Goal: Find specific page/section: Find specific page/section

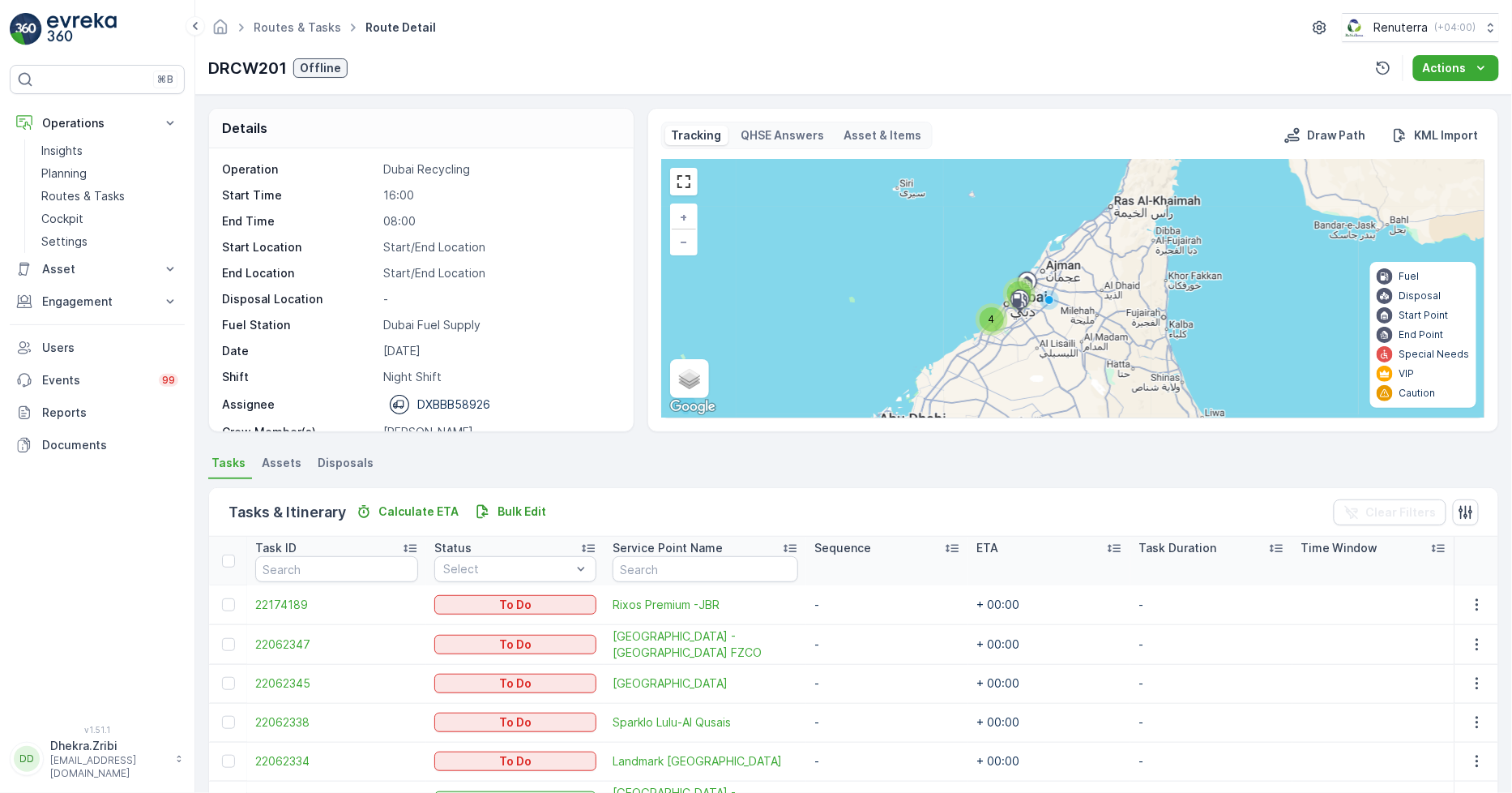
scroll to position [51, 0]
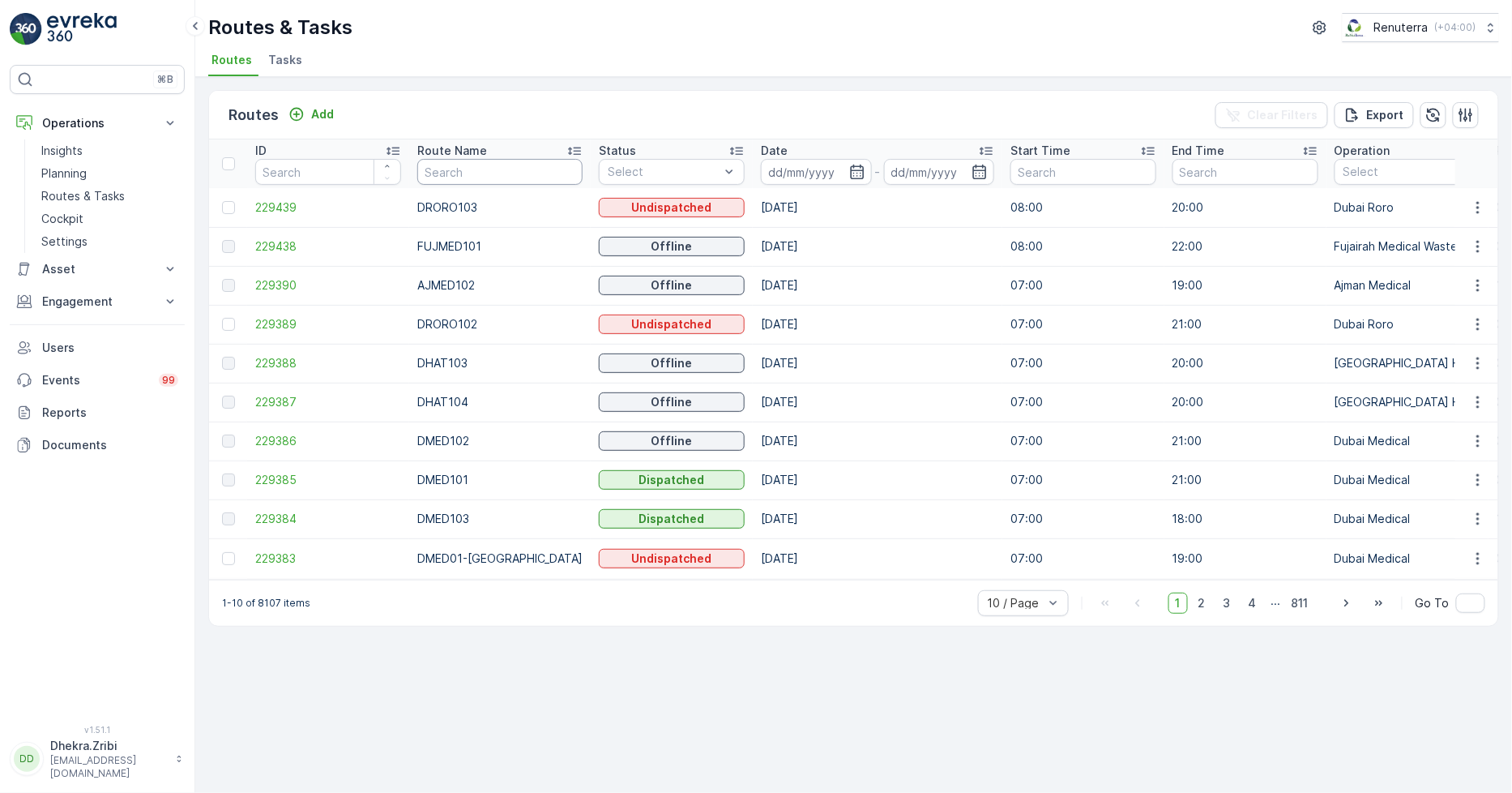
click at [438, 164] on input "text" at bounding box center [500, 172] width 165 height 26
type input "hat"
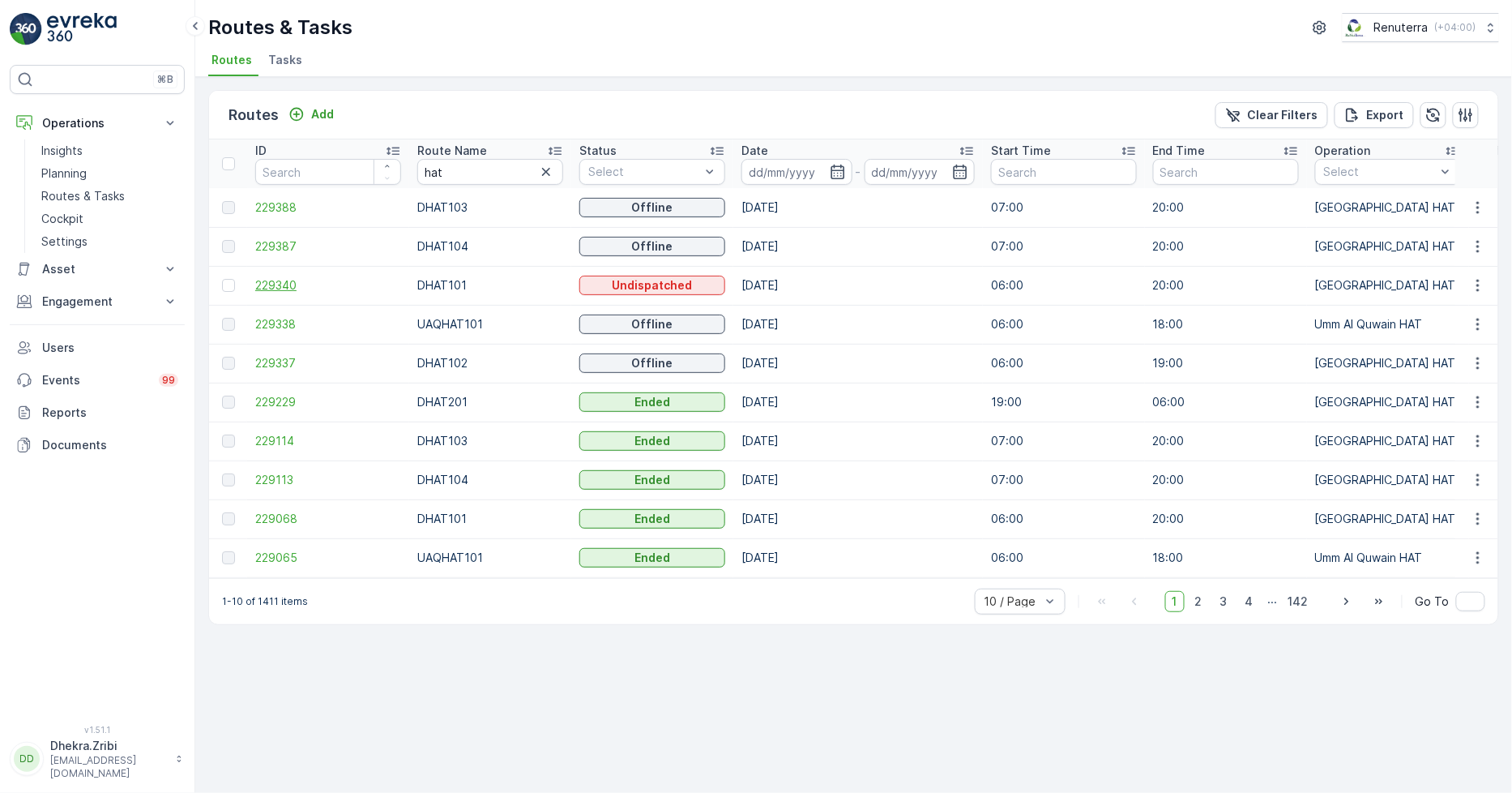
click at [270, 284] on span "229340" at bounding box center [328, 286] width 146 height 17
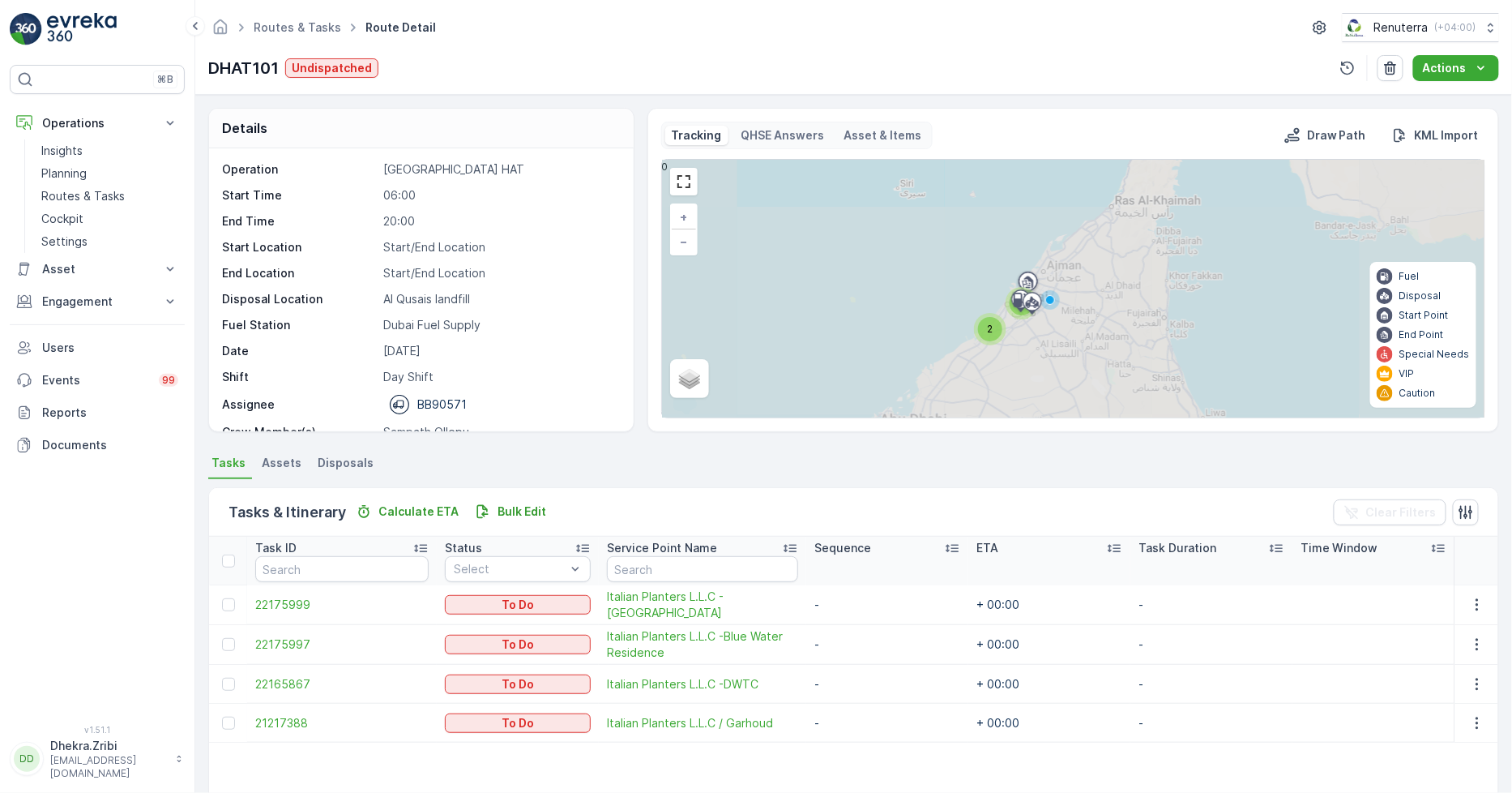
scroll to position [51, 0]
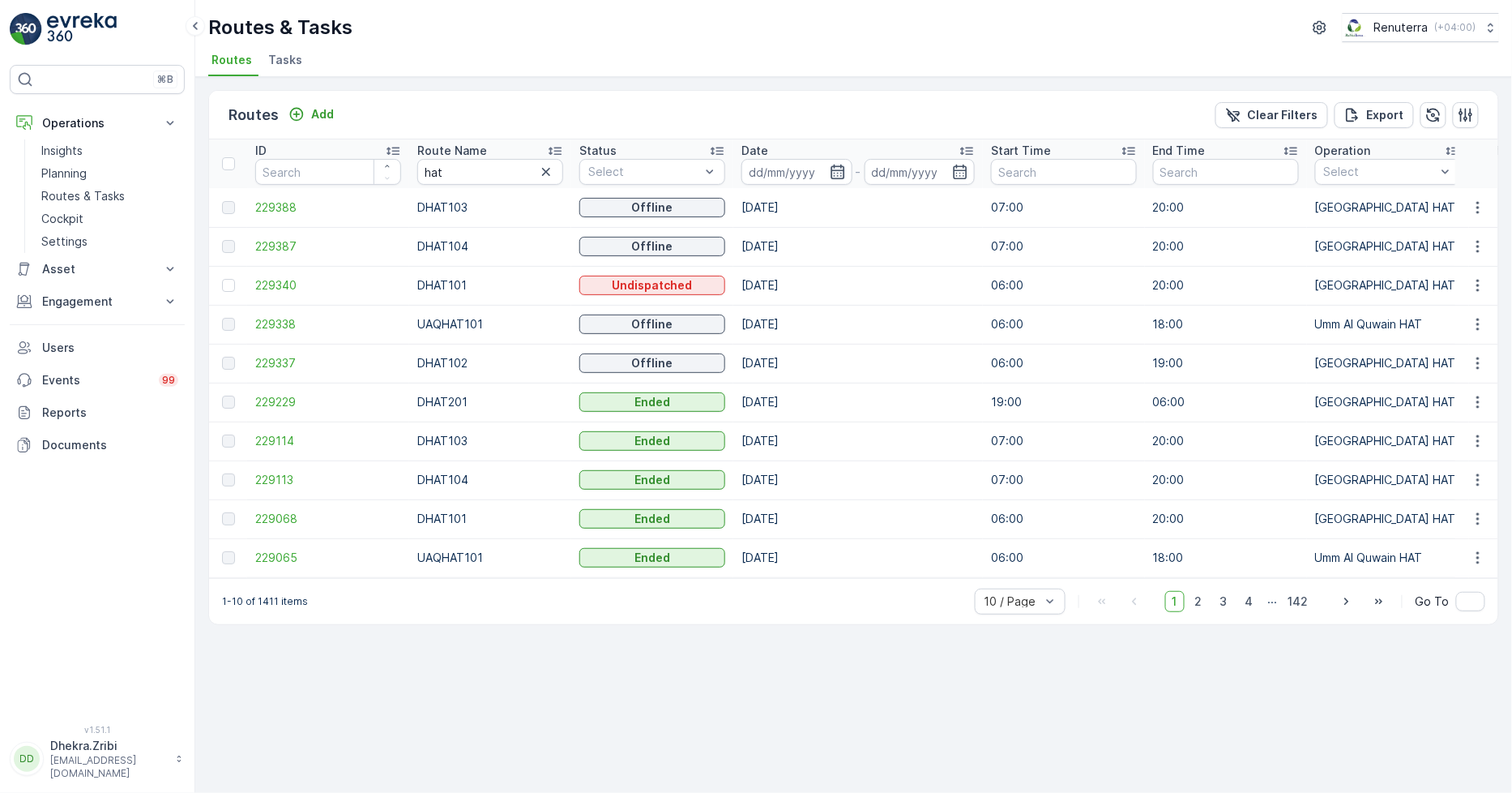
click at [836, 165] on icon "button" at bounding box center [837, 172] width 14 height 15
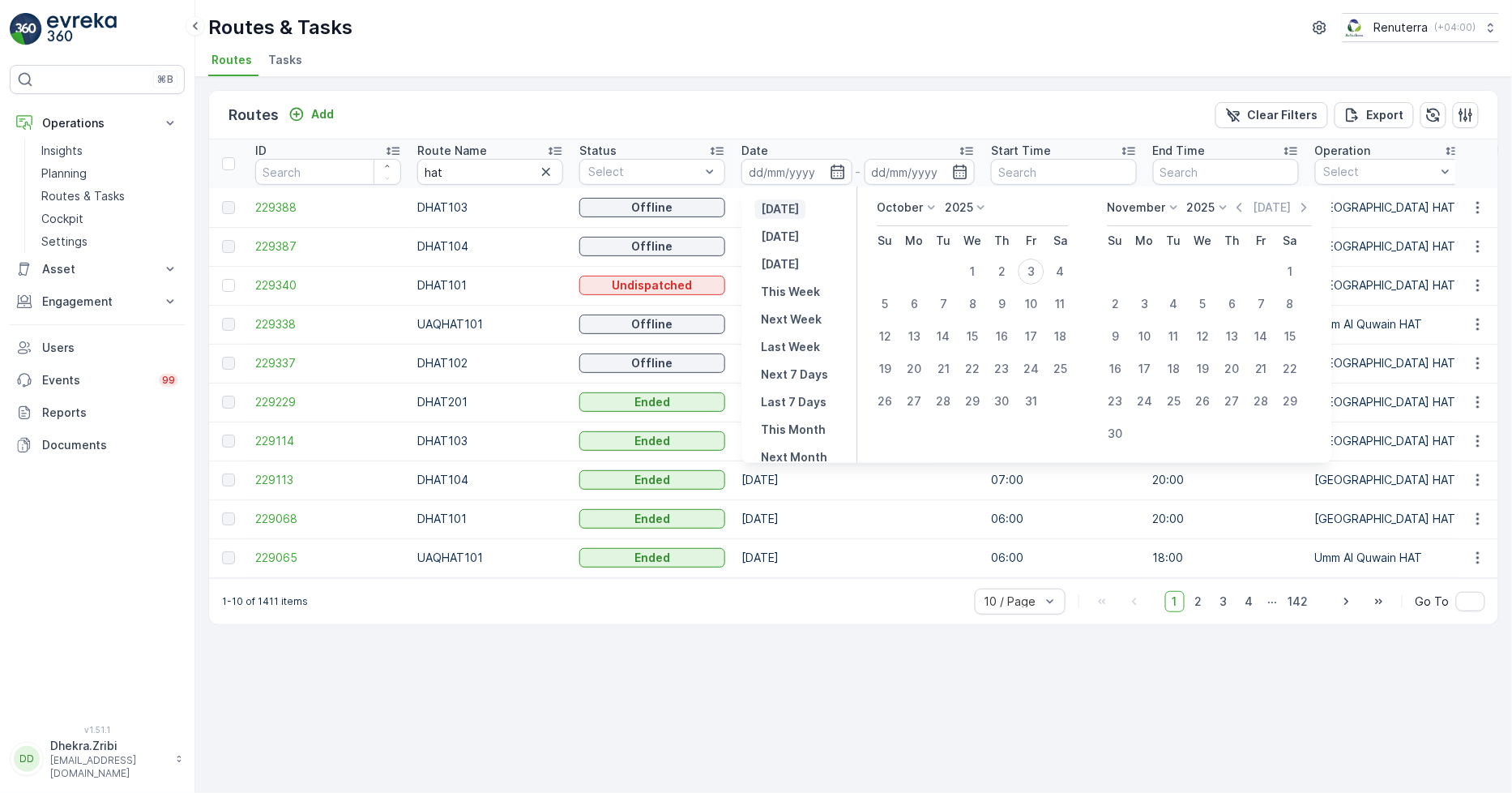
click at [780, 214] on p "[DATE]" at bounding box center [780, 209] width 38 height 17
type input "[DATE]"
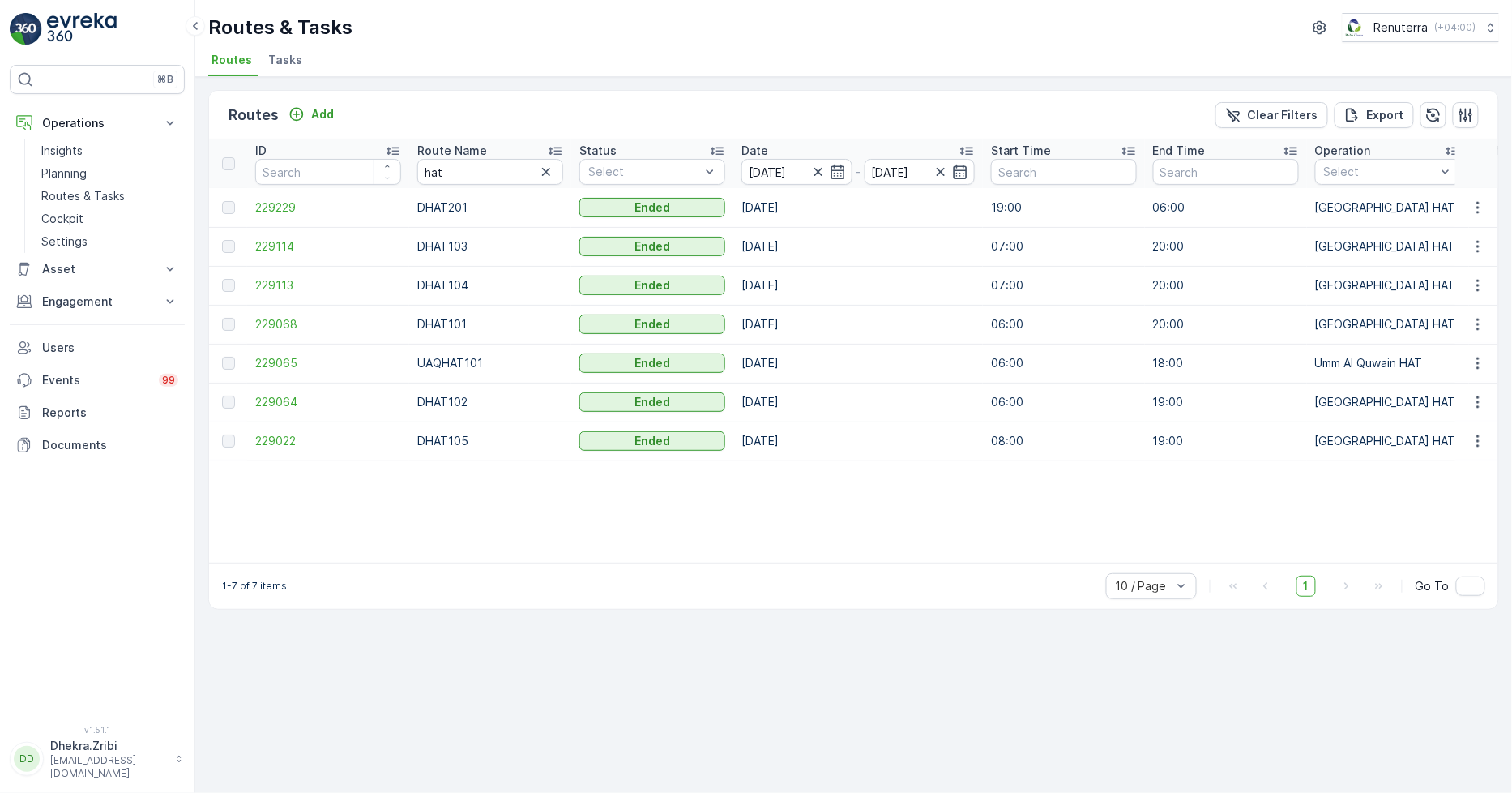
click at [266, 314] on td "229068" at bounding box center [328, 324] width 162 height 39
click at [281, 317] on span "229068" at bounding box center [328, 325] width 146 height 17
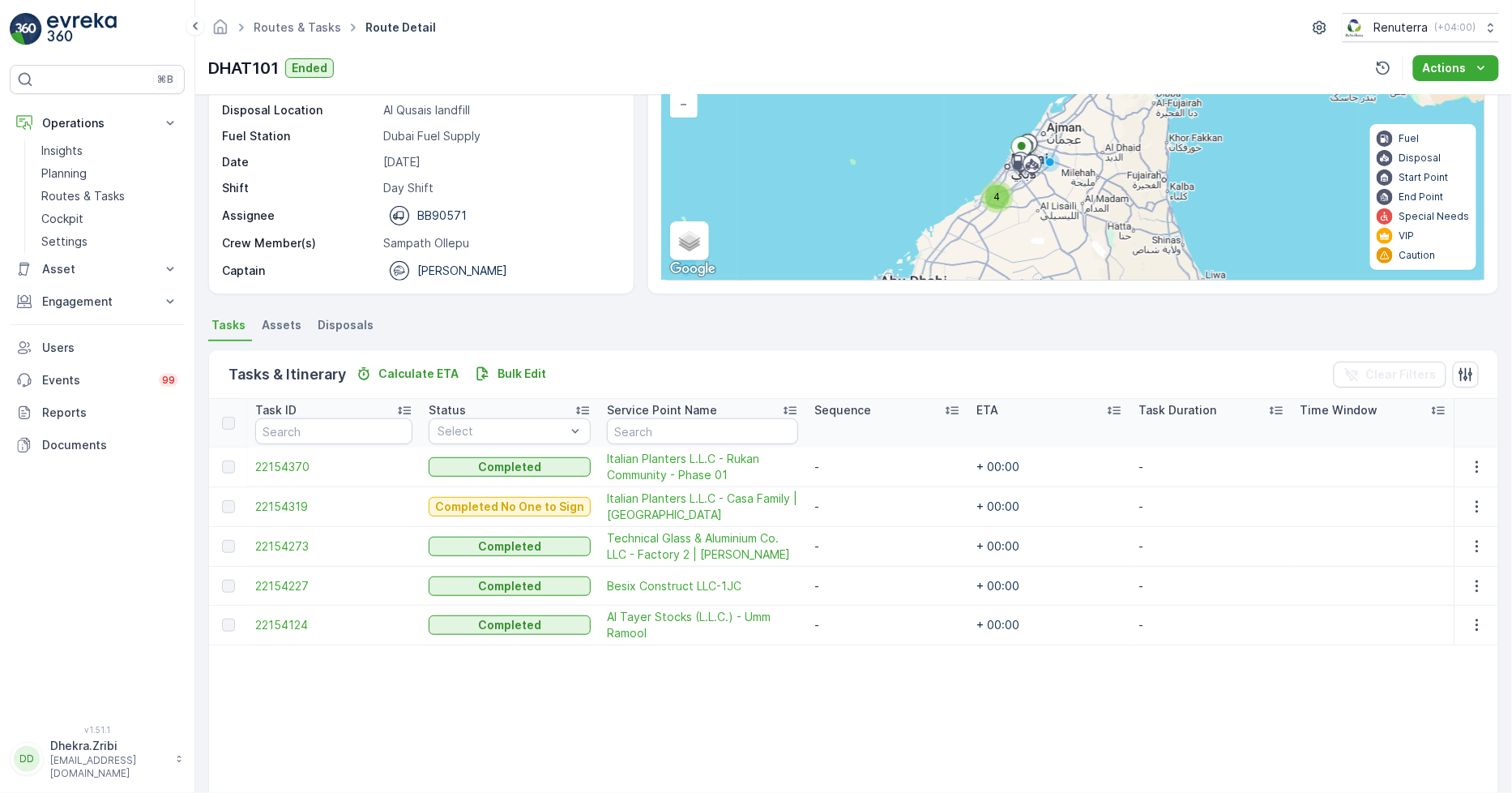
scroll to position [180, 0]
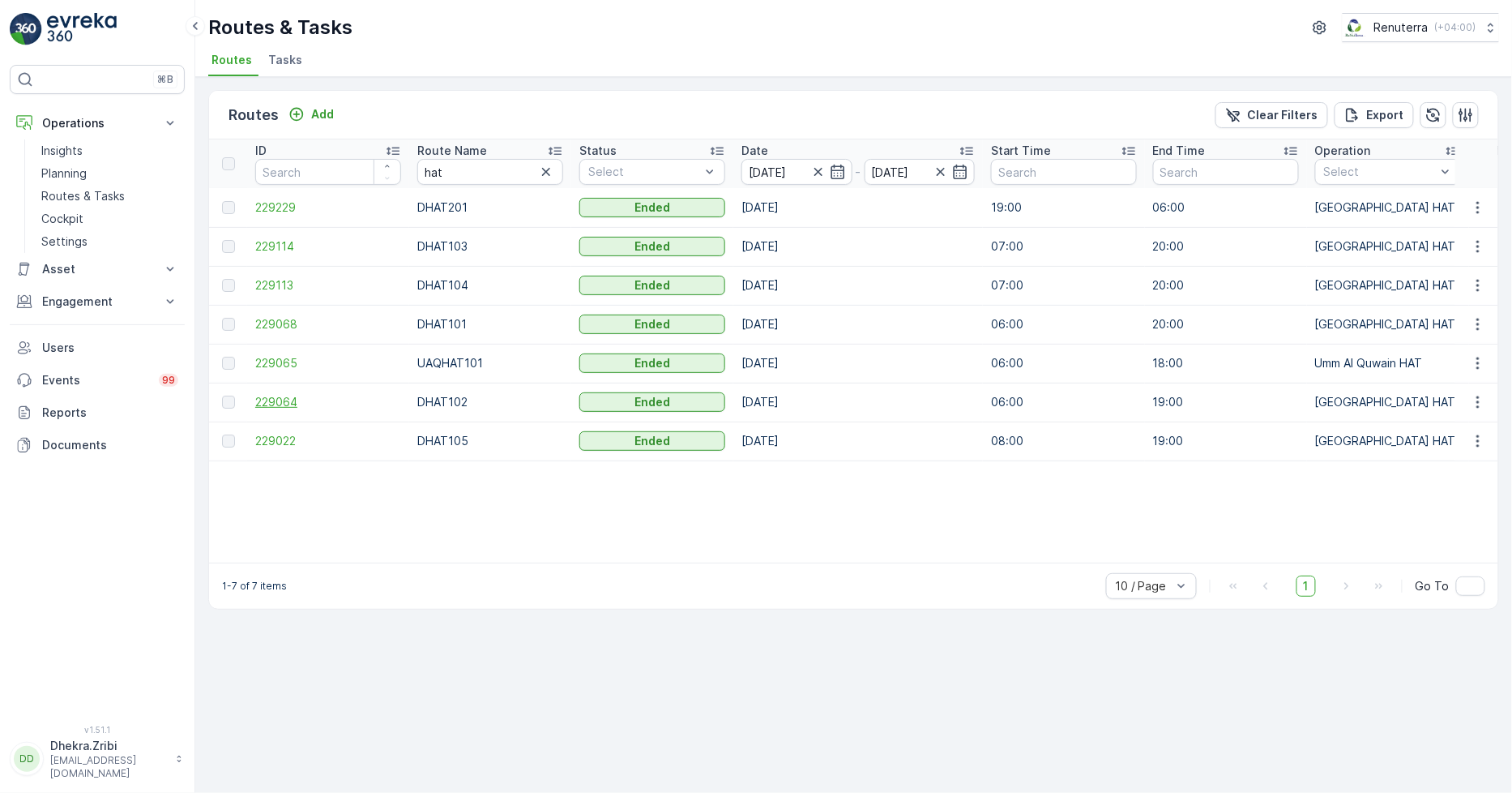
click at [271, 401] on span "229064" at bounding box center [328, 402] width 146 height 17
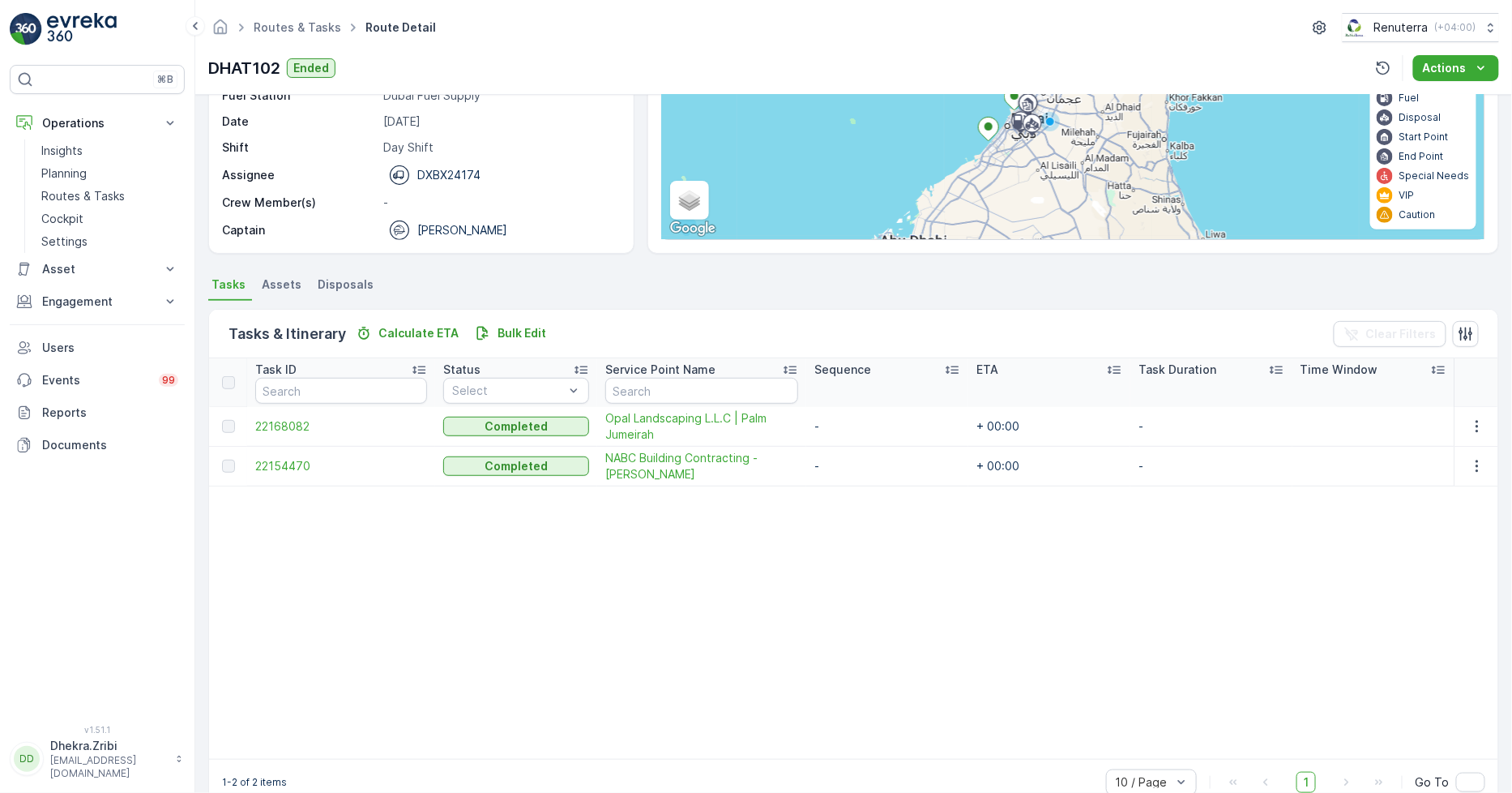
scroll to position [180, 0]
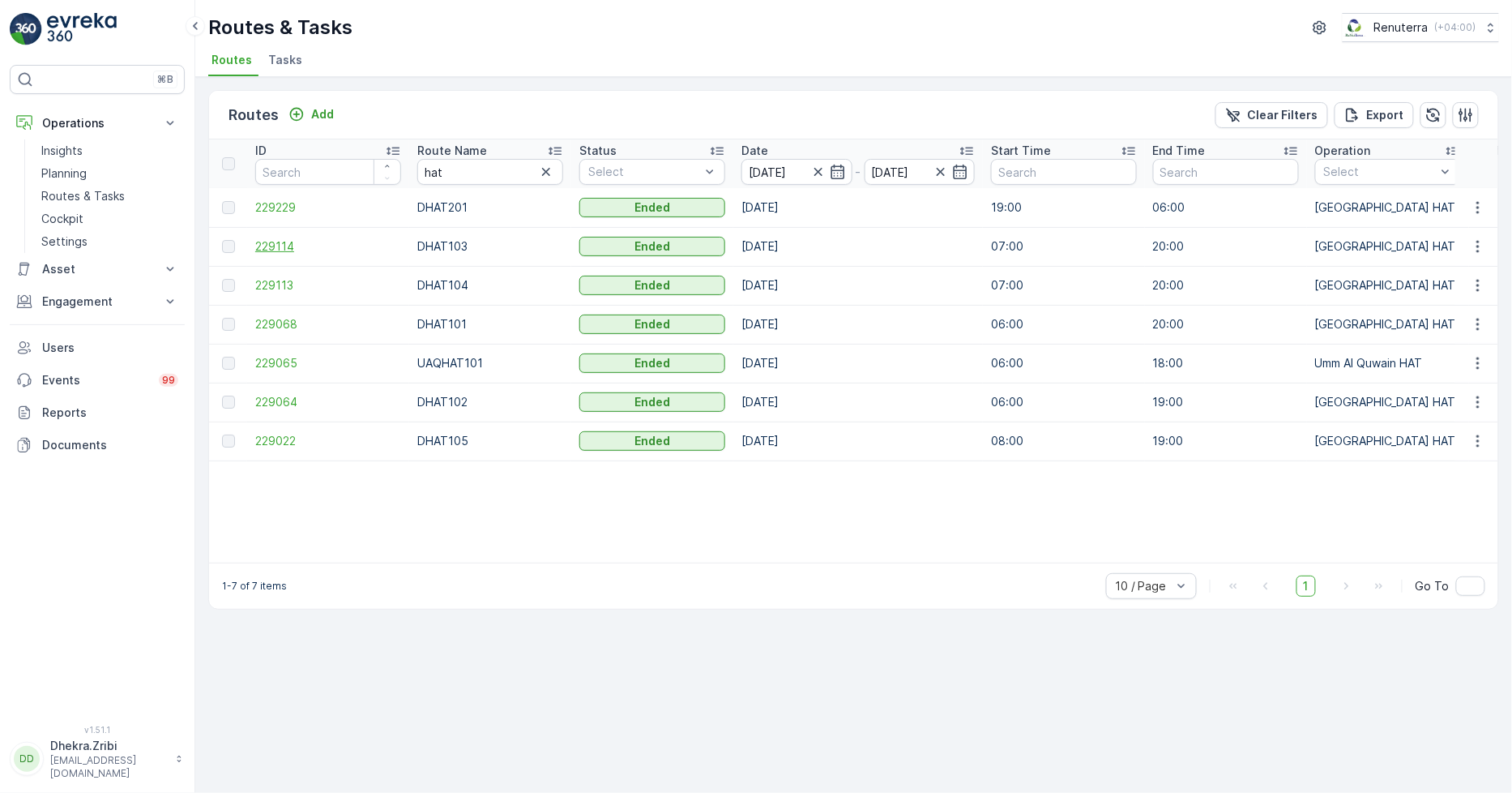
click at [284, 246] on span "229114" at bounding box center [328, 246] width 146 height 17
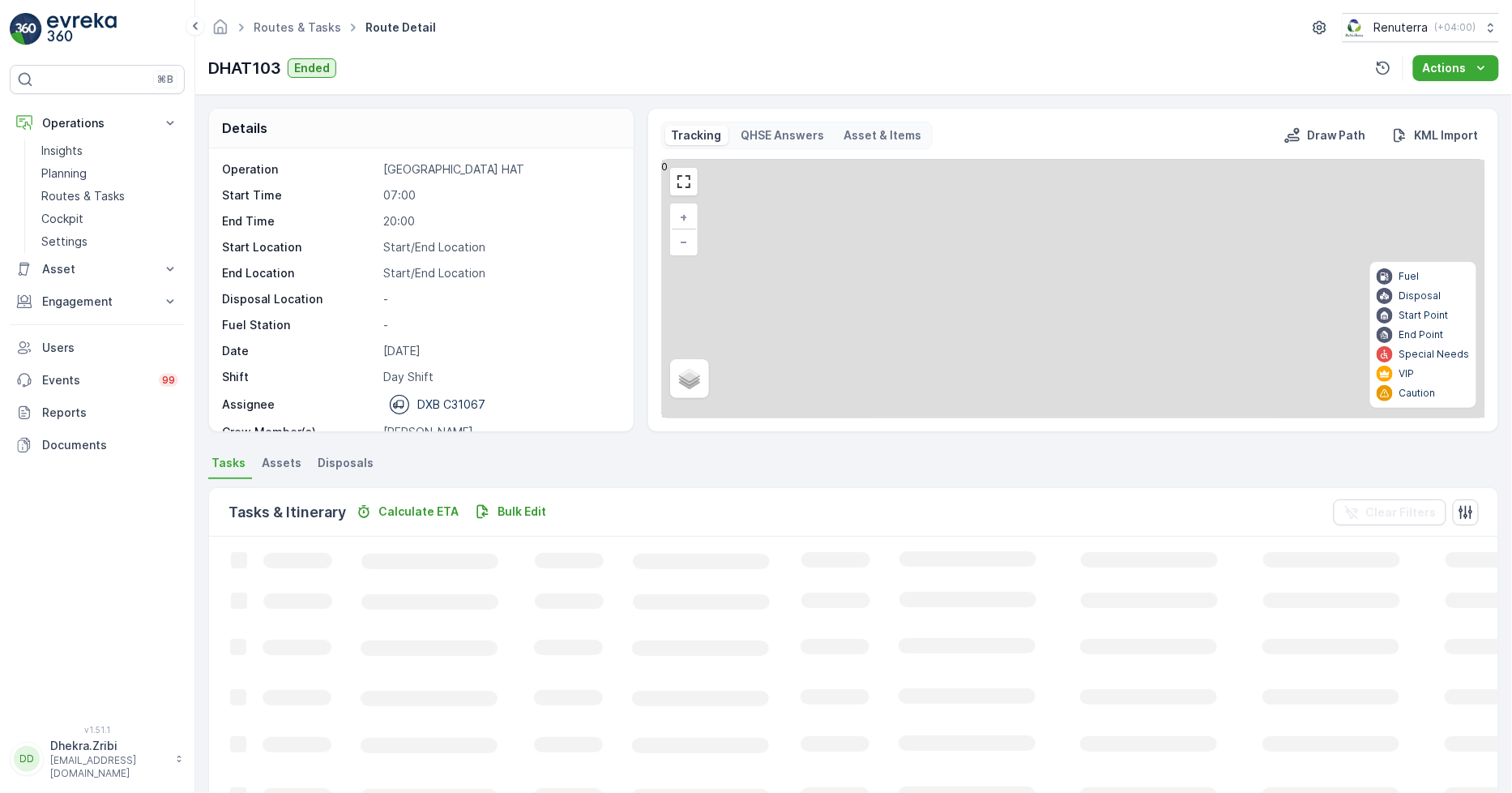
scroll to position [51, 0]
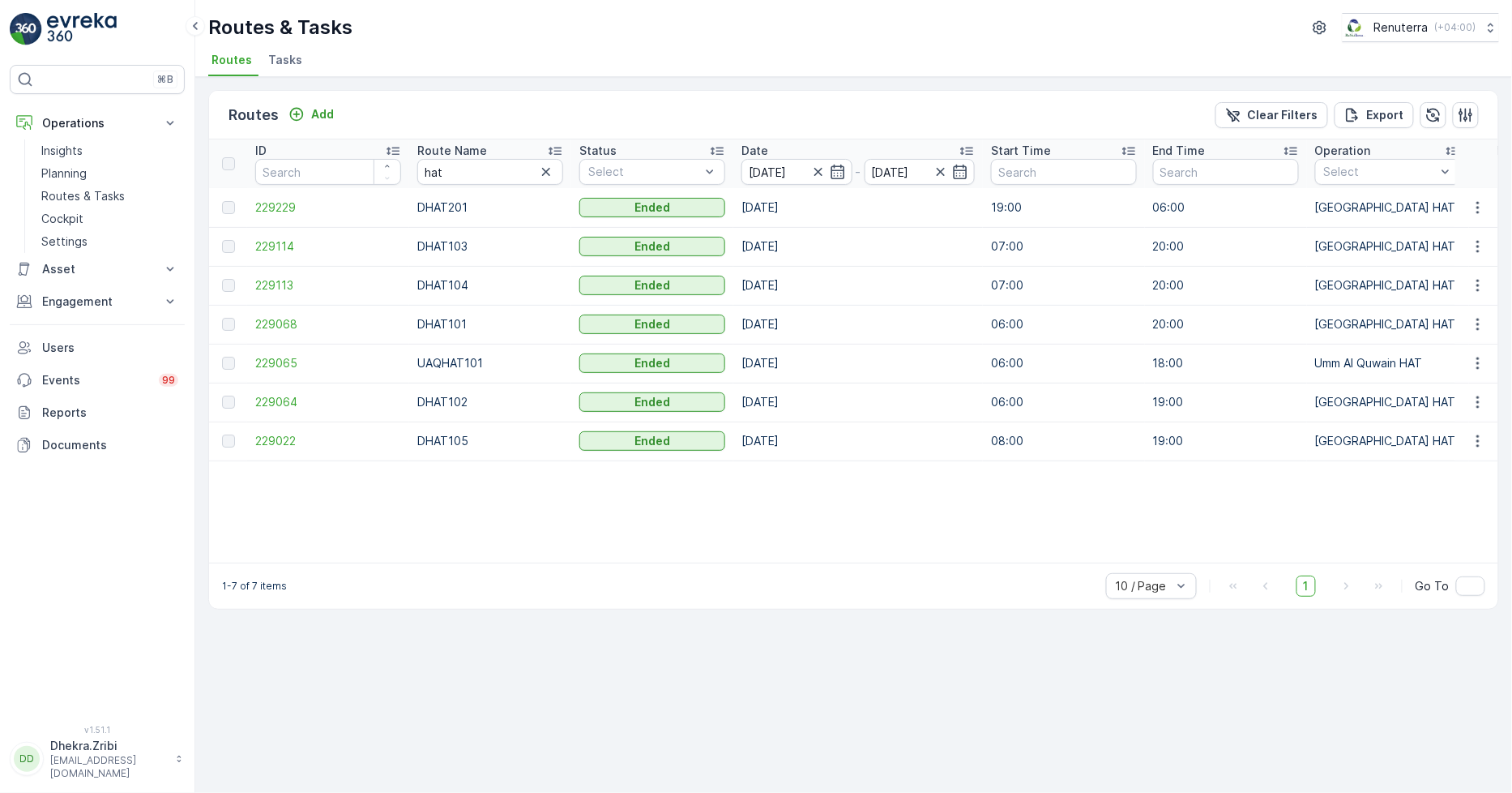
click at [442, 248] on p "DHAT103" at bounding box center [490, 246] width 146 height 17
click at [279, 252] on span "229114" at bounding box center [328, 246] width 146 height 17
click at [264, 281] on span "229113" at bounding box center [328, 286] width 146 height 17
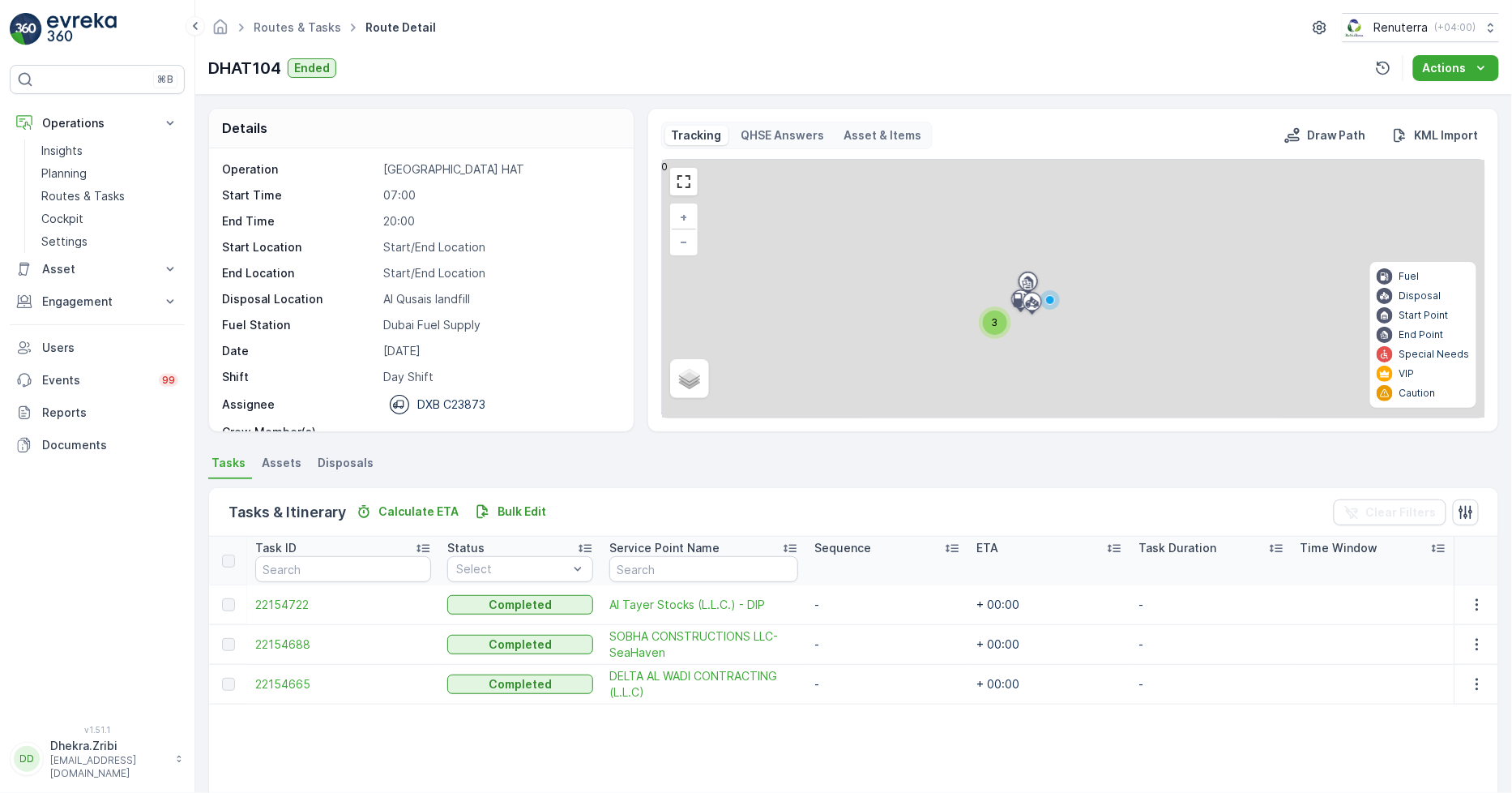
scroll to position [51, 0]
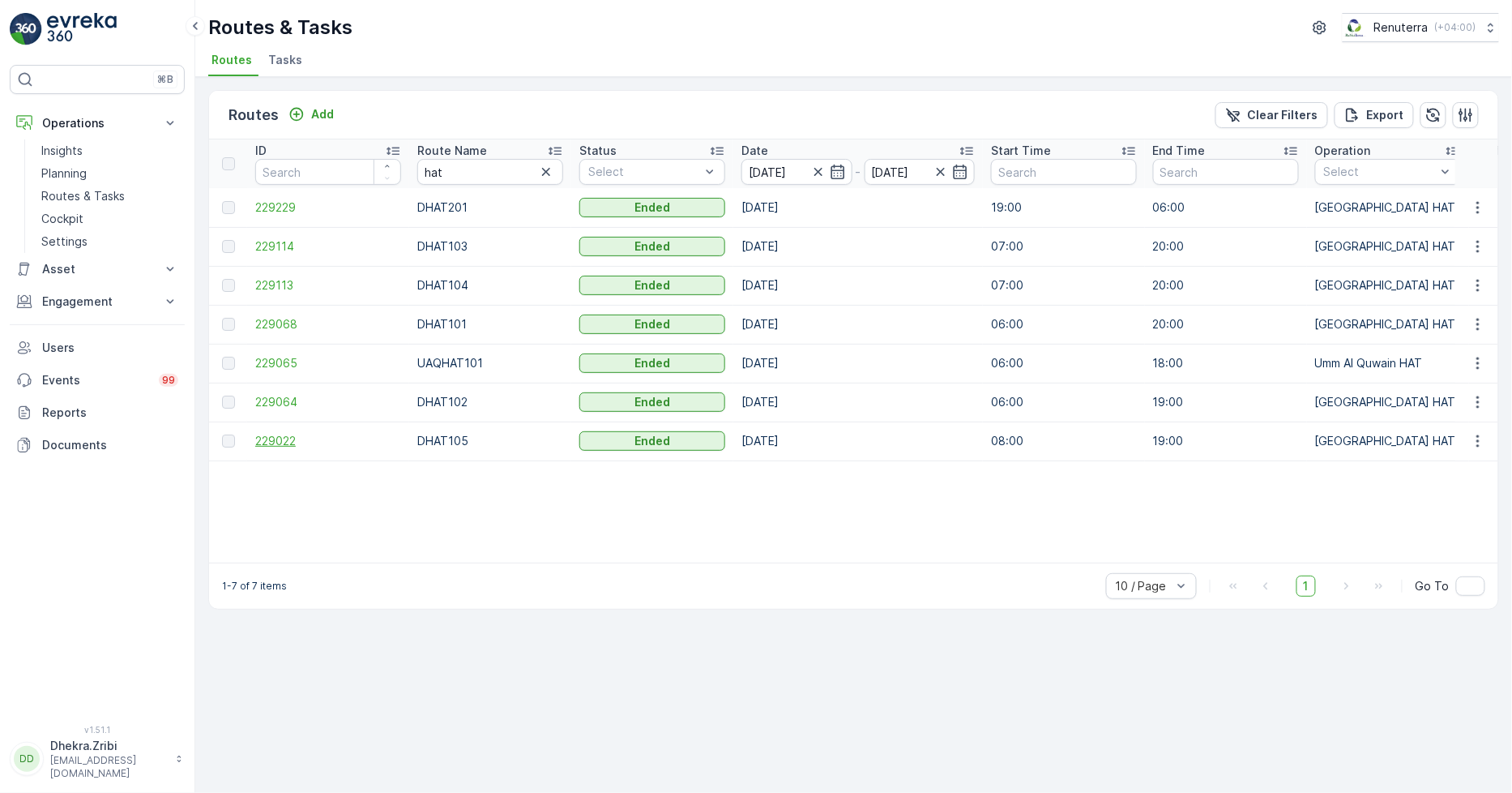
click at [279, 442] on span "229022" at bounding box center [328, 441] width 146 height 17
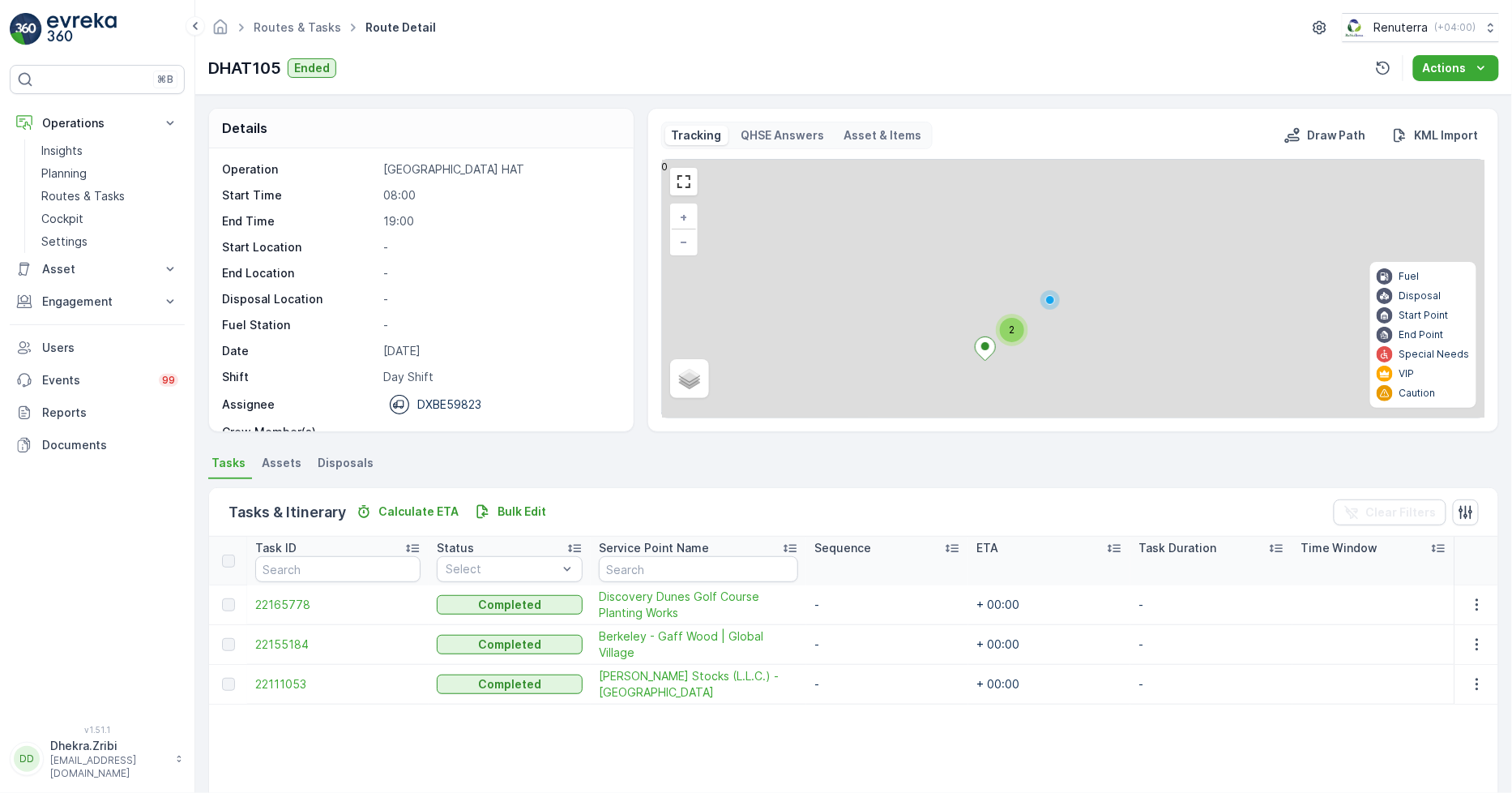
scroll to position [51, 0]
